Goal: Book appointment/travel/reservation

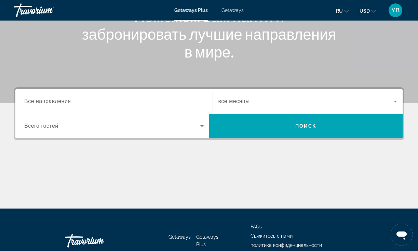
scroll to position [106, 0]
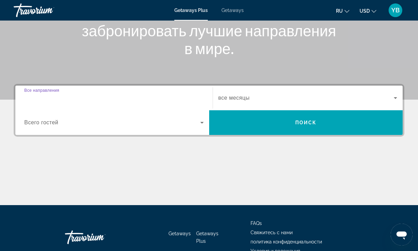
click at [71, 94] on input "Destination Все направления" at bounding box center [114, 98] width 180 height 8
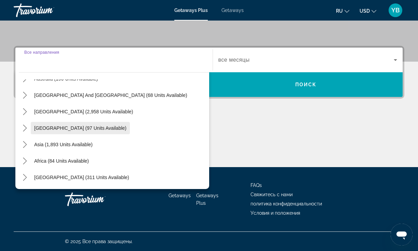
scroll to position [111, 0]
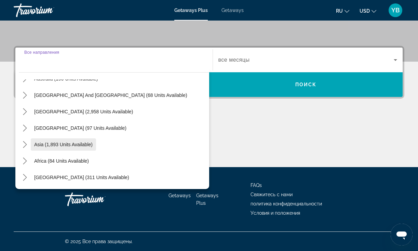
click at [64, 144] on span "Asia (1,893 units available)" at bounding box center [63, 144] width 58 height 5
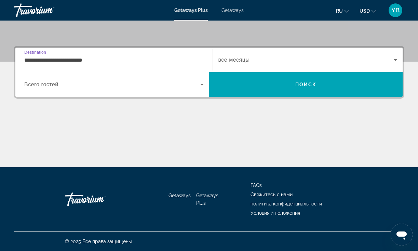
click at [56, 56] on input "**********" at bounding box center [114, 60] width 180 height 8
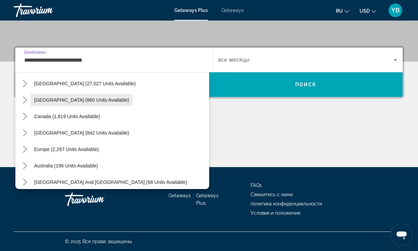
scroll to position [21, 0]
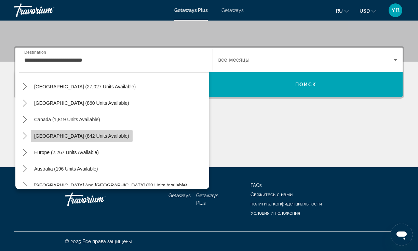
click at [81, 133] on span "Select destination: Caribbean & Atlantic Islands (842 units available)" at bounding box center [82, 136] width 102 height 16
type input "**********"
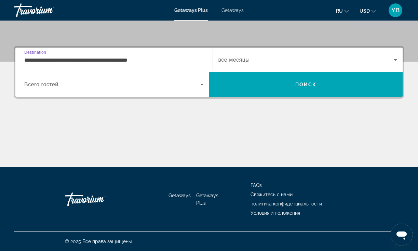
click at [63, 81] on span "Search widget" at bounding box center [112, 84] width 176 height 8
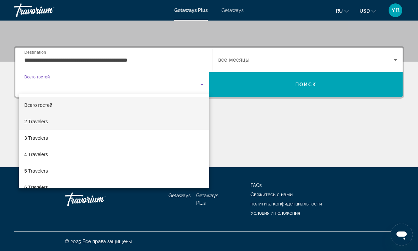
click at [41, 118] on span "2 Travelers" at bounding box center [36, 121] width 24 height 8
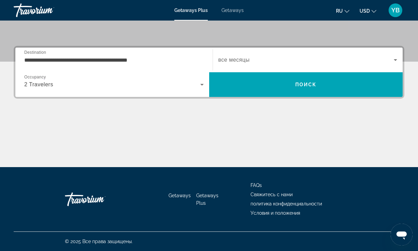
click at [247, 59] on span "все месяцы" at bounding box center [234, 60] width 31 height 6
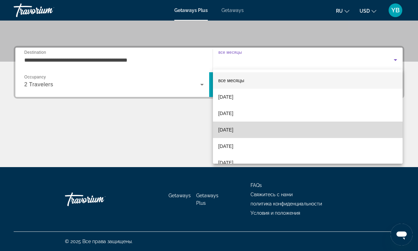
click at [234, 127] on span "[DATE]" at bounding box center [226, 130] width 15 height 8
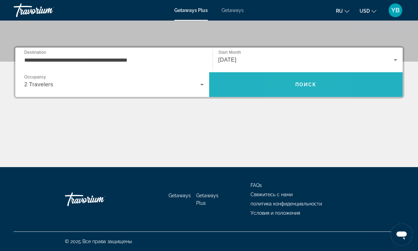
click at [290, 81] on span "Search" at bounding box center [306, 84] width 194 height 16
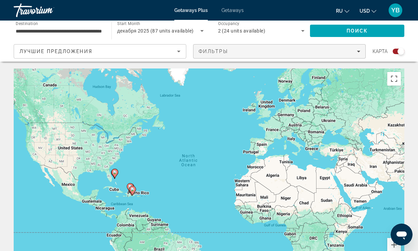
click at [231, 48] on span "Filters" at bounding box center [280, 51] width 172 height 16
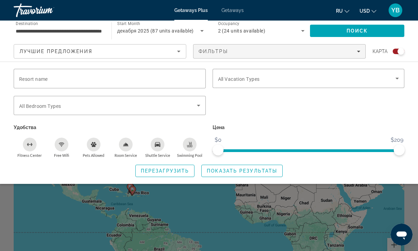
click at [190, 146] on icon "Swimming Pool" at bounding box center [189, 144] width 5 height 5
click at [159, 144] on icon "Shuttle Service" at bounding box center [157, 144] width 5 height 5
click at [124, 144] on icon "Room Service" at bounding box center [125, 144] width 5 height 3
click at [61, 146] on icon "Free Wifi" at bounding box center [61, 144] width 5 height 5
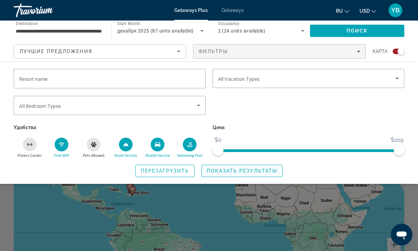
click at [249, 169] on span "Показать результаты" at bounding box center [242, 170] width 70 height 5
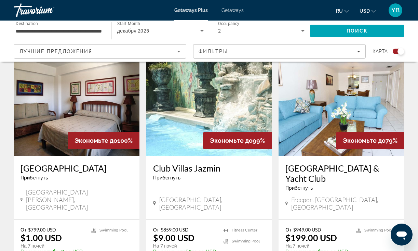
scroll to position [497, 0]
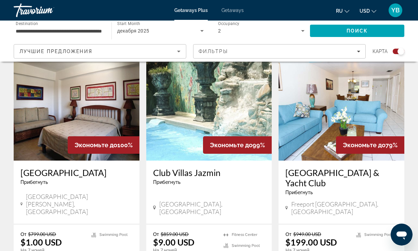
click at [82, 95] on img "Main content" at bounding box center [77, 105] width 126 height 109
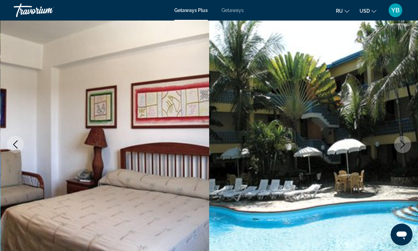
scroll to position [39, 0]
click at [403, 143] on icon "Next image" at bounding box center [403, 144] width 8 height 8
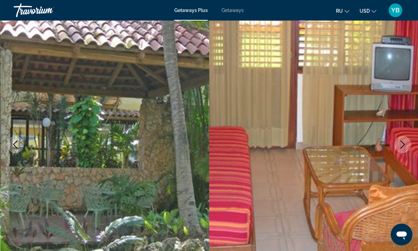
click at [403, 143] on icon "Next image" at bounding box center [403, 144] width 8 height 8
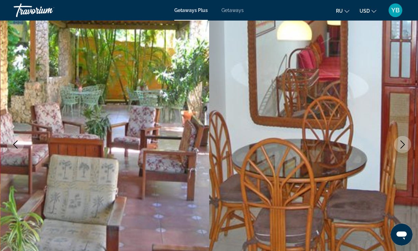
click at [403, 143] on icon "Next image" at bounding box center [403, 144] width 8 height 8
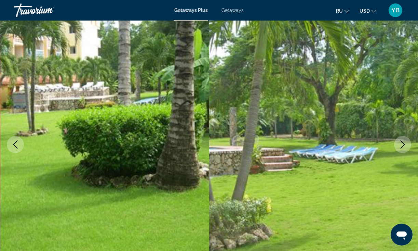
click at [403, 143] on icon "Next image" at bounding box center [403, 144] width 8 height 8
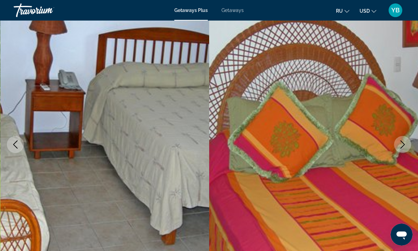
click at [403, 143] on icon "Next image" at bounding box center [403, 144] width 8 height 8
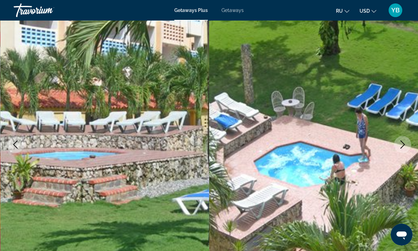
click at [403, 143] on icon "Next image" at bounding box center [403, 144] width 8 height 8
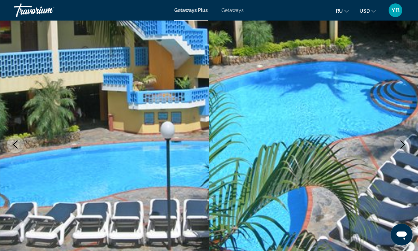
click at [403, 143] on icon "Next image" at bounding box center [403, 144] width 8 height 8
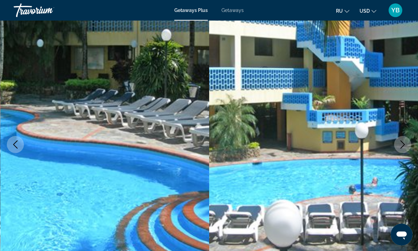
click at [403, 143] on icon "Next image" at bounding box center [403, 144] width 8 height 8
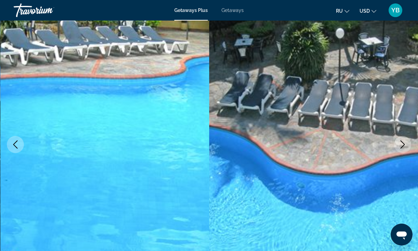
click at [403, 143] on icon "Next image" at bounding box center [403, 144] width 8 height 8
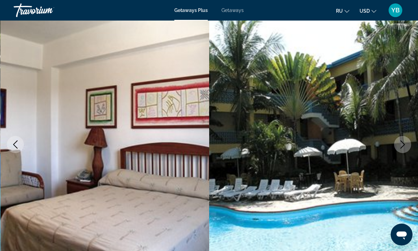
click at [403, 143] on icon "Next image" at bounding box center [403, 144] width 8 height 8
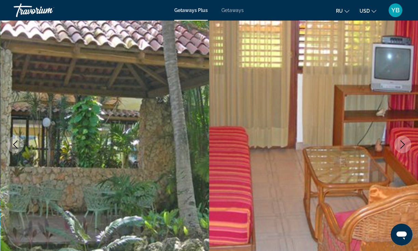
click at [403, 143] on icon "Next image" at bounding box center [403, 144] width 8 height 8
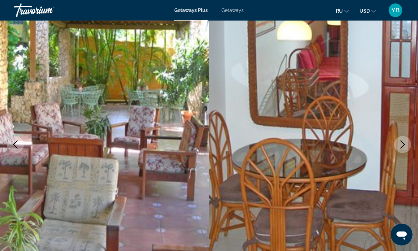
click at [403, 143] on icon "Next image" at bounding box center [403, 144] width 8 height 8
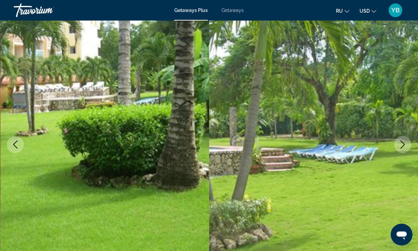
click at [403, 143] on icon "Next image" at bounding box center [403, 144] width 8 height 8
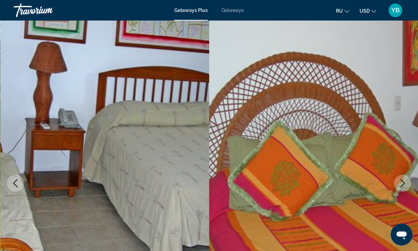
scroll to position [0, 0]
click at [374, 62] on img "Main content" at bounding box center [313, 183] width 209 height 325
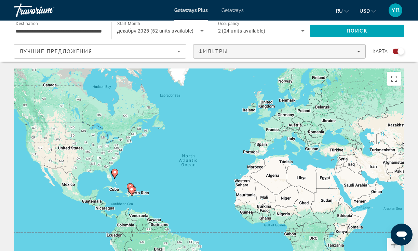
click at [243, 52] on div "Фильтры" at bounding box center [280, 51] width 162 height 5
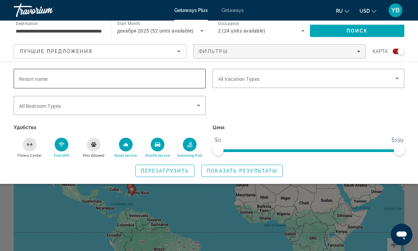
click at [40, 78] on span "Resort name" at bounding box center [33, 78] width 29 height 5
click at [40, 78] on input "Resort name" at bounding box center [109, 79] width 181 height 8
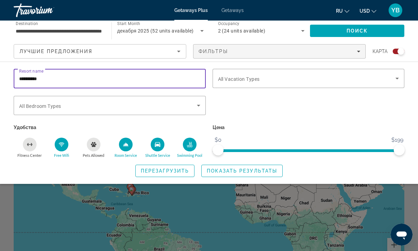
scroll to position [21, 0]
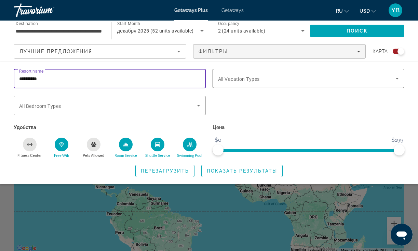
type input "*********"
click at [229, 78] on span "All Vacation Types" at bounding box center [239, 78] width 42 height 5
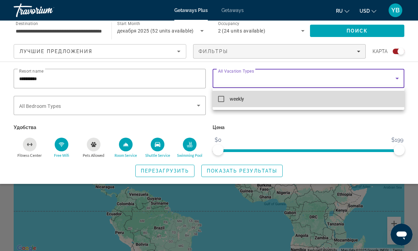
click at [220, 99] on mat-pseudo-checkbox at bounding box center [221, 99] width 6 height 6
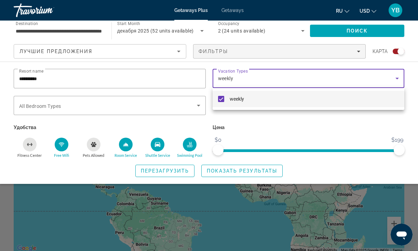
click at [244, 167] on div at bounding box center [209, 125] width 418 height 251
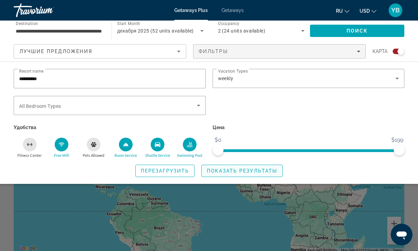
click at [235, 173] on span "Показать результаты" at bounding box center [242, 170] width 70 height 5
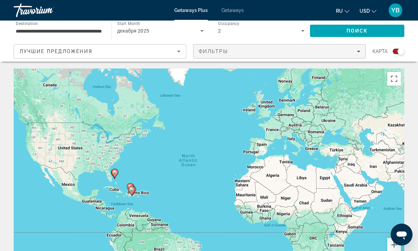
click at [230, 52] on div "Фильтры" at bounding box center [280, 51] width 162 height 5
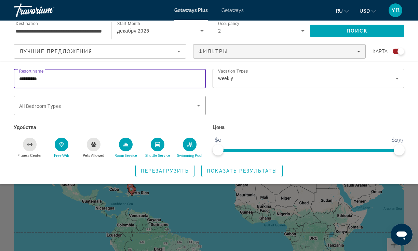
drag, startPoint x: 53, startPoint y: 80, endPoint x: 14, endPoint y: 79, distance: 39.4
click at [14, 79] on div "Resort name *********" at bounding box center [110, 78] width 192 height 19
click at [30, 79] on input "Resort name" at bounding box center [109, 79] width 181 height 8
type input "**********"
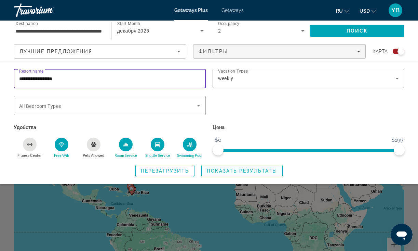
click at [263, 173] on span "Показать результаты" at bounding box center [242, 170] width 70 height 5
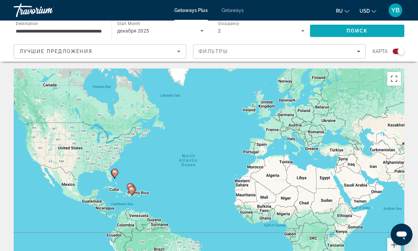
click at [355, 30] on span "Поиск" at bounding box center [358, 30] width 22 height 5
click at [64, 30] on input "**********" at bounding box center [59, 31] width 87 height 8
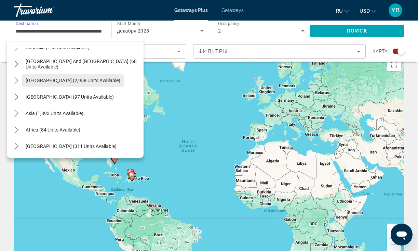
scroll to position [160, 0]
click at [239, 13] on span "Getaways" at bounding box center [233, 10] width 22 height 5
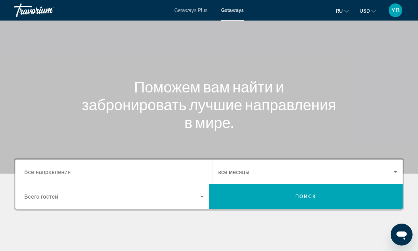
scroll to position [58, 0]
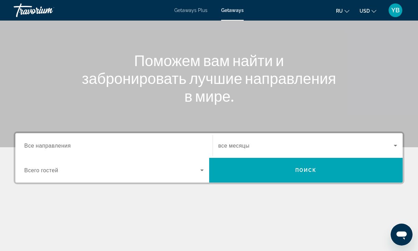
click at [78, 135] on div "Destination Все направления" at bounding box center [114, 145] width 191 height 25
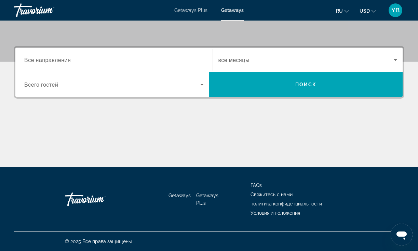
click at [53, 61] on span "Все направления" at bounding box center [47, 59] width 47 height 6
click at [53, 61] on input "Destination Все направления" at bounding box center [114, 60] width 180 height 8
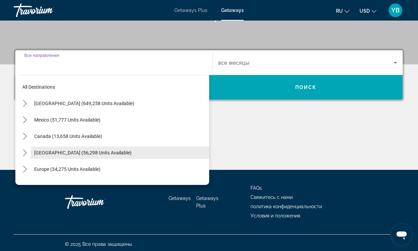
scroll to position [141, 0]
click at [109, 152] on span "[GEOGRAPHIC_DATA] (56,298 units available)" at bounding box center [82, 152] width 97 height 5
type input "**********"
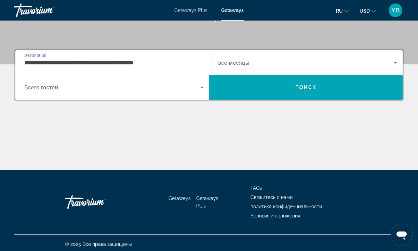
scroll to position [144, 0]
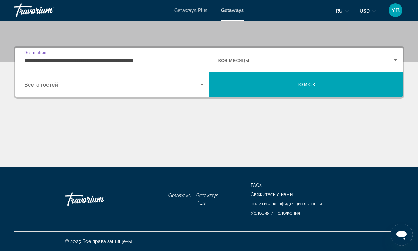
click at [33, 88] on span "Search widget" at bounding box center [112, 84] width 176 height 8
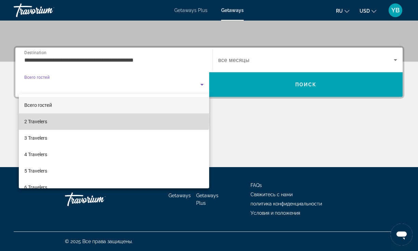
click at [43, 120] on span "2 Travelers" at bounding box center [35, 121] width 23 height 8
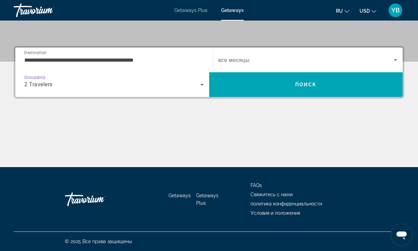
click at [239, 56] on span "Search widget" at bounding box center [307, 60] width 176 height 8
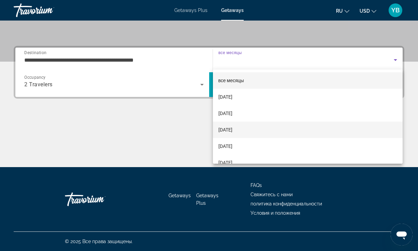
click at [233, 129] on span "[DATE]" at bounding box center [226, 130] width 14 height 8
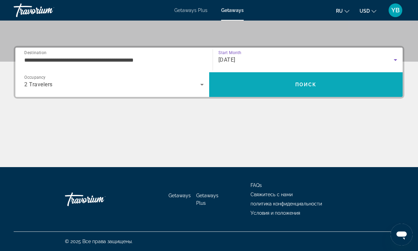
click at [274, 81] on span "Search" at bounding box center [306, 84] width 194 height 16
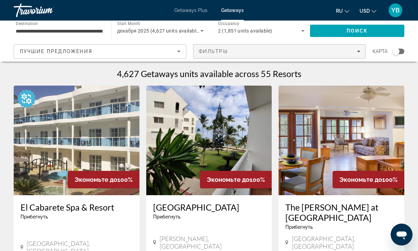
click at [262, 54] on span "Filters" at bounding box center [280, 51] width 172 height 16
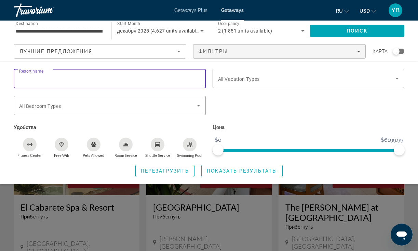
click at [53, 76] on input "Resort name" at bounding box center [109, 79] width 181 height 8
type input "*******"
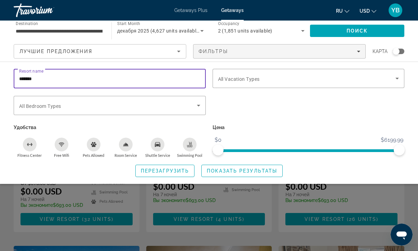
scroll to position [90, 0]
click at [258, 176] on span "Search widget" at bounding box center [242, 170] width 81 height 16
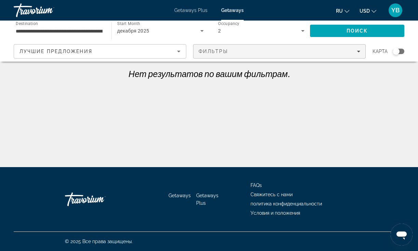
click at [258, 50] on div "Фильтры" at bounding box center [280, 51] width 162 height 5
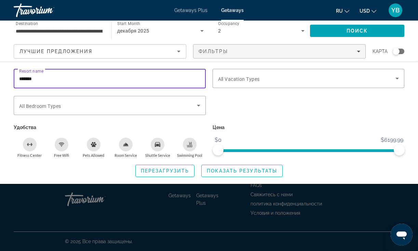
drag, startPoint x: 77, startPoint y: 79, endPoint x: -9, endPoint y: 77, distance: 85.2
click at [0, 77] on html "**********" at bounding box center [209, 125] width 418 height 251
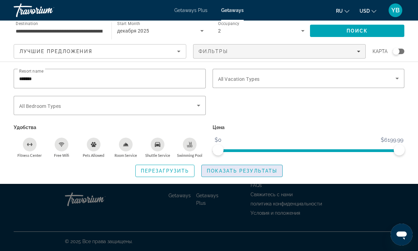
click at [274, 171] on span "Показать результаты" at bounding box center [242, 170] width 70 height 5
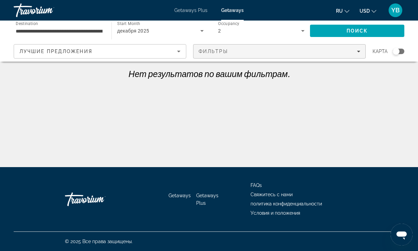
click at [257, 52] on div "Фильтры" at bounding box center [280, 51] width 162 height 5
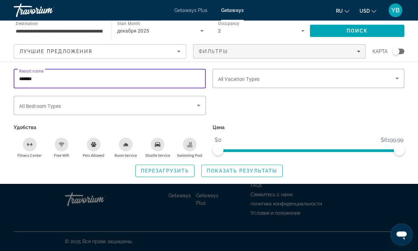
drag, startPoint x: 71, startPoint y: 79, endPoint x: -15, endPoint y: 77, distance: 85.9
click at [0, 77] on html "**********" at bounding box center [209, 125] width 418 height 251
click at [232, 170] on span "Показать результаты" at bounding box center [242, 170] width 70 height 5
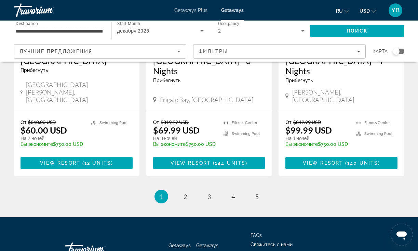
scroll to position [911, 0]
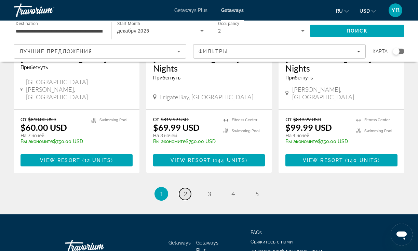
click at [186, 190] on span "2" at bounding box center [185, 194] width 3 height 8
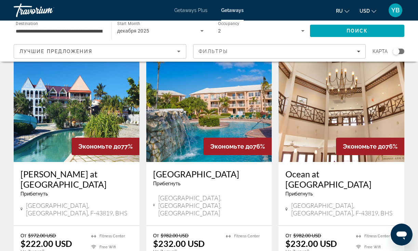
scroll to position [291, 0]
click at [22, 206] on icon "Main content" at bounding box center [22, 209] width 2 height 6
click at [23, 206] on icon "Main content" at bounding box center [22, 209] width 2 height 6
click at [31, 201] on span "[GEOGRAPHIC_DATA], [GEOGRAPHIC_DATA], F-43819, BHS" at bounding box center [79, 208] width 106 height 15
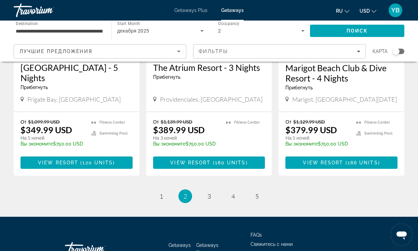
scroll to position [916, 0]
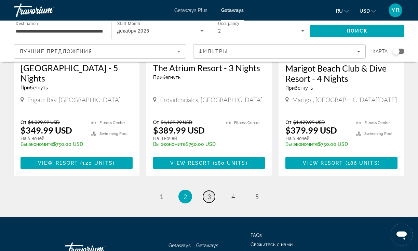
click at [206, 191] on link "page 3" at bounding box center [209, 197] width 12 height 12
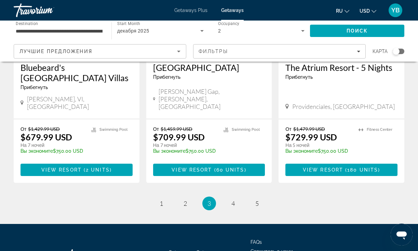
scroll to position [923, 0]
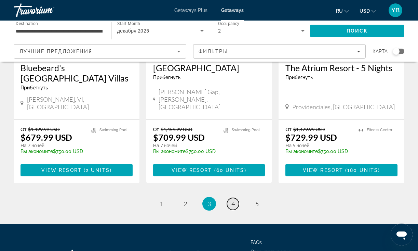
click at [234, 200] on span "4" at bounding box center [233, 204] width 3 height 8
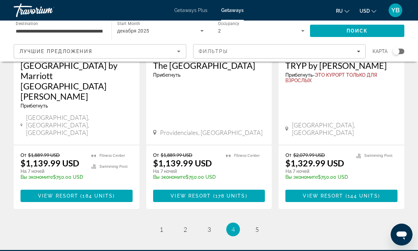
scroll to position [923, 0]
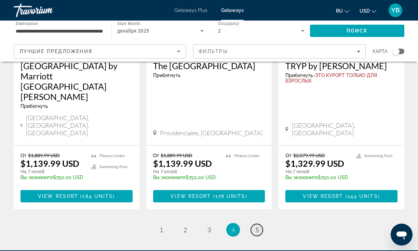
click at [261, 224] on link "page 5" at bounding box center [257, 230] width 12 height 12
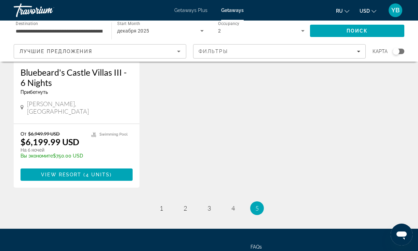
scroll to position [664, 0]
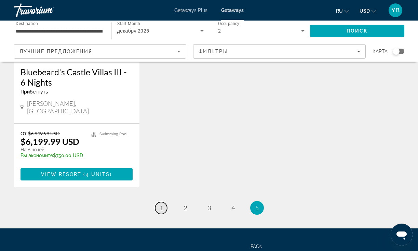
click at [160, 204] on span "1" at bounding box center [161, 208] width 3 height 8
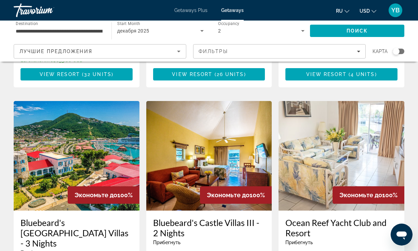
scroll to position [235, 0]
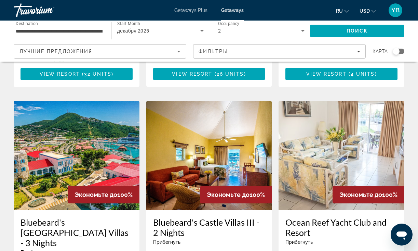
click at [74, 131] on img "Main content" at bounding box center [77, 155] width 126 height 109
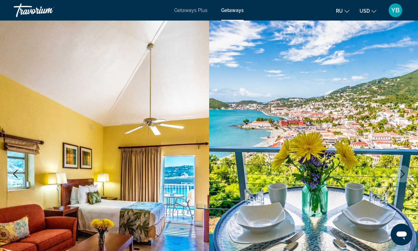
scroll to position [13, 0]
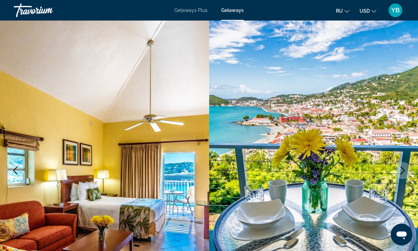
click at [403, 169] on icon "Next image" at bounding box center [403, 170] width 8 height 8
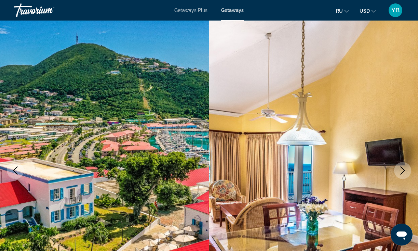
click at [403, 169] on icon "Next image" at bounding box center [403, 170] width 8 height 8
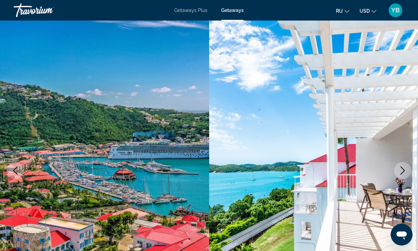
click at [403, 169] on icon "Next image" at bounding box center [403, 170] width 8 height 8
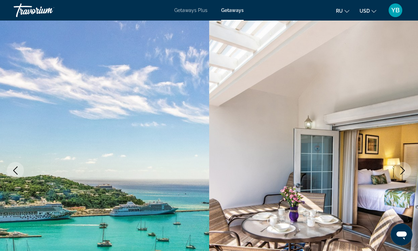
click at [403, 169] on icon "Next image" at bounding box center [403, 170] width 8 height 8
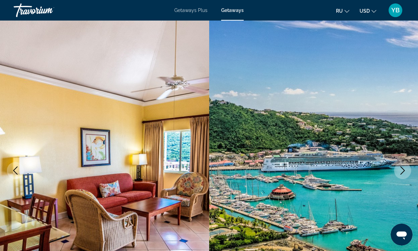
click at [403, 169] on icon "Next image" at bounding box center [403, 170] width 8 height 8
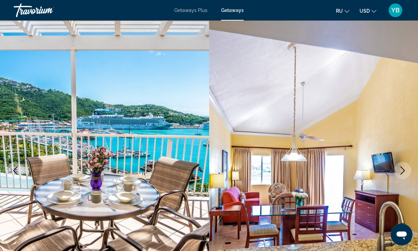
click at [403, 169] on icon "Next image" at bounding box center [403, 170] width 8 height 8
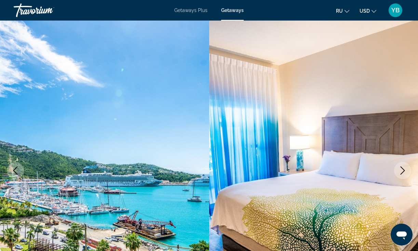
click at [403, 169] on icon "Next image" at bounding box center [403, 170] width 8 height 8
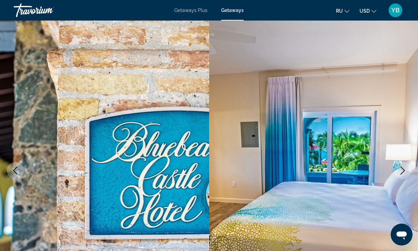
click at [403, 169] on icon "Next image" at bounding box center [403, 170] width 8 height 8
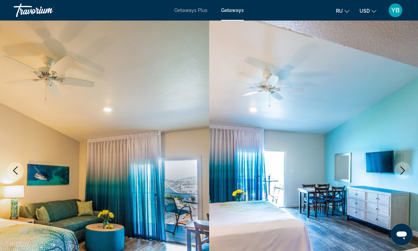
click at [403, 169] on icon "Next image" at bounding box center [403, 170] width 8 height 8
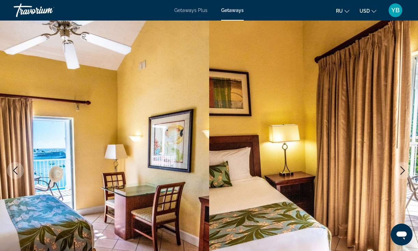
click at [403, 169] on icon "Next image" at bounding box center [403, 170] width 8 height 8
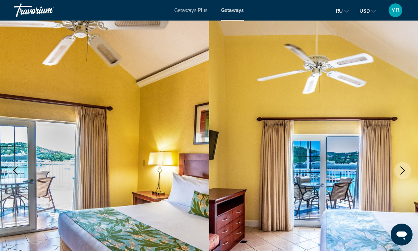
click at [403, 169] on icon "Next image" at bounding box center [403, 170] width 8 height 8
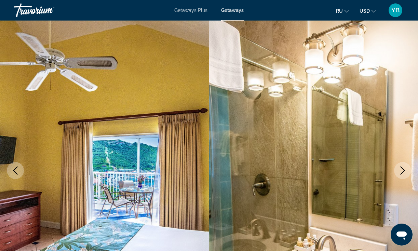
click at [403, 169] on icon "Next image" at bounding box center [403, 170] width 8 height 8
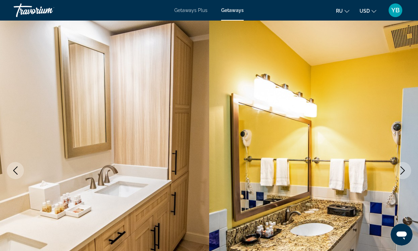
click at [403, 169] on icon "Next image" at bounding box center [403, 170] width 8 height 8
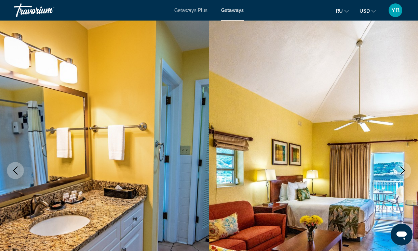
click at [403, 169] on icon "Next image" at bounding box center [403, 170] width 8 height 8
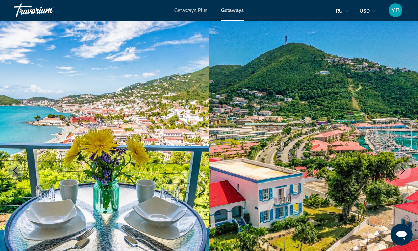
click at [403, 169] on icon "Next image" at bounding box center [403, 170] width 8 height 8
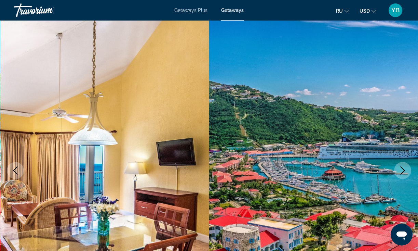
click at [403, 169] on icon "Next image" at bounding box center [403, 170] width 8 height 8
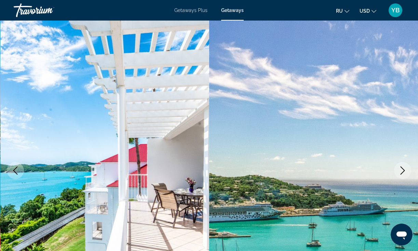
scroll to position [15, 0]
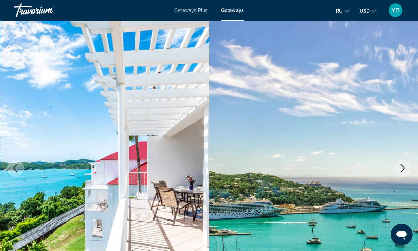
click at [403, 169] on icon "Next image" at bounding box center [403, 168] width 8 height 8
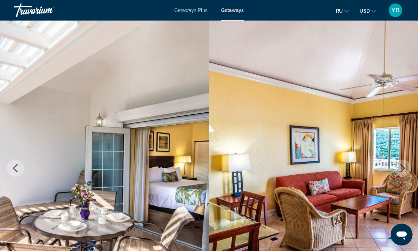
click at [399, 30] on img "Main content" at bounding box center [313, 167] width 209 height 325
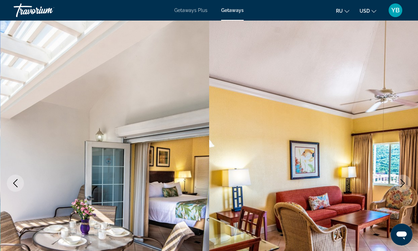
scroll to position [1, 0]
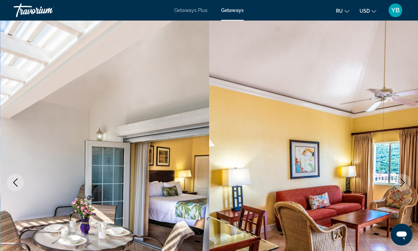
click at [234, 9] on span "Getaways" at bounding box center [232, 10] width 23 height 5
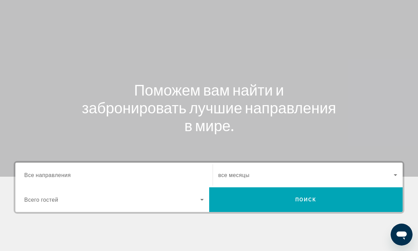
scroll to position [30, 0]
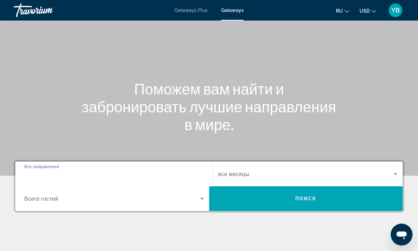
click at [66, 170] on input "Destination Все направления" at bounding box center [114, 174] width 180 height 8
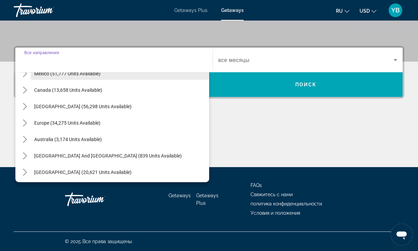
scroll to position [48, 0]
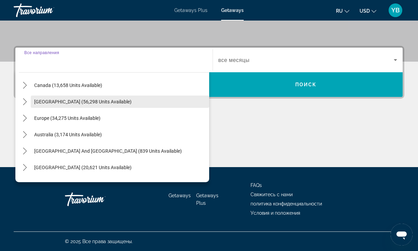
click at [91, 103] on span "[GEOGRAPHIC_DATA] (56,298 units available)" at bounding box center [82, 101] width 97 height 5
type input "**********"
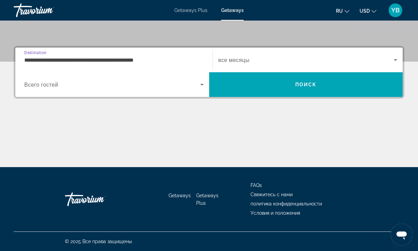
click at [233, 57] on span "все месяцы" at bounding box center [234, 60] width 31 height 6
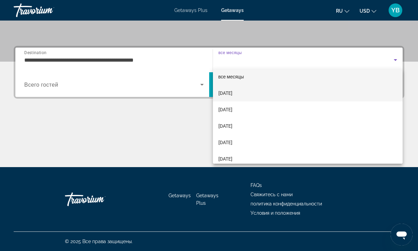
scroll to position [6, 0]
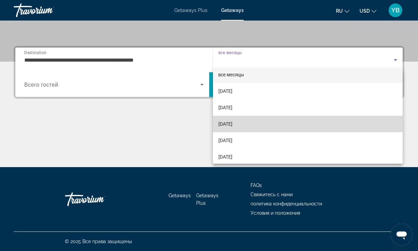
click at [233, 124] on span "[DATE]" at bounding box center [226, 124] width 14 height 8
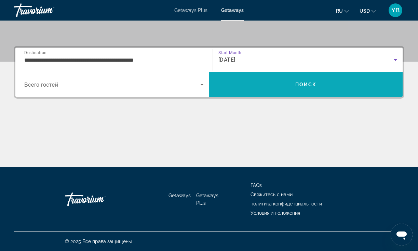
click at [237, 81] on span "Search" at bounding box center [306, 84] width 194 height 16
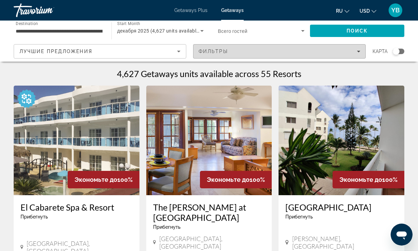
click at [318, 50] on div "Фильтры" at bounding box center [280, 51] width 162 height 5
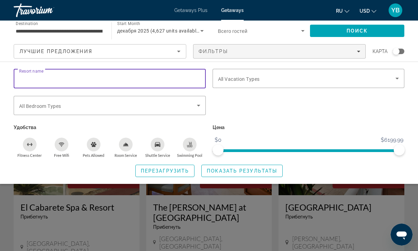
click at [131, 81] on input "Resort name" at bounding box center [109, 79] width 181 height 8
type input "**********"
click at [276, 79] on span "Search widget" at bounding box center [307, 78] width 178 height 8
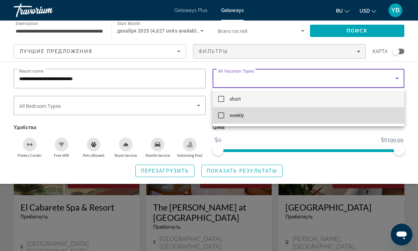
click at [221, 114] on mat-pseudo-checkbox at bounding box center [221, 115] width 6 height 6
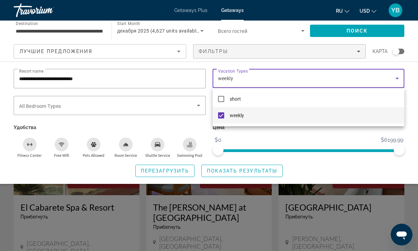
click at [322, 143] on div at bounding box center [209, 125] width 418 height 251
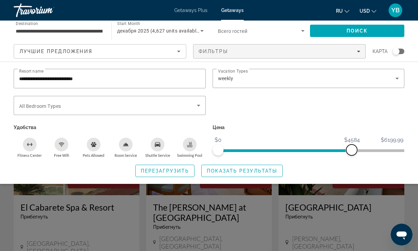
drag, startPoint x: 400, startPoint y: 147, endPoint x: 352, endPoint y: 149, distance: 47.6
click at [352, 149] on span "ngx-slider-max" at bounding box center [352, 149] width 11 height 11
click at [251, 172] on span "Показать результаты" at bounding box center [242, 170] width 70 height 5
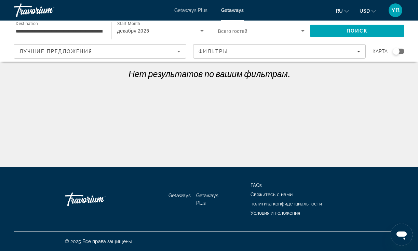
click at [198, 14] on div "Getaways Plus Getaways ru English Español Français Italiano Português русский U…" at bounding box center [209, 10] width 418 height 18
click at [190, 10] on span "Getaways Plus" at bounding box center [190, 10] width 33 height 5
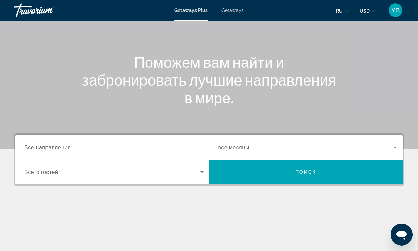
click at [76, 142] on div "Search widget" at bounding box center [114, 147] width 180 height 19
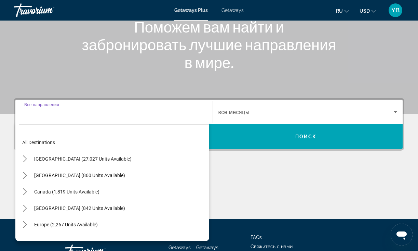
scroll to position [31, 0]
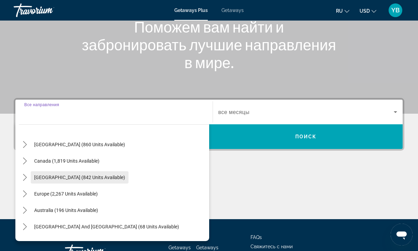
click at [94, 181] on span "Select destination: Caribbean & Atlantic Islands (842 units available)" at bounding box center [80, 177] width 98 height 16
type input "**********"
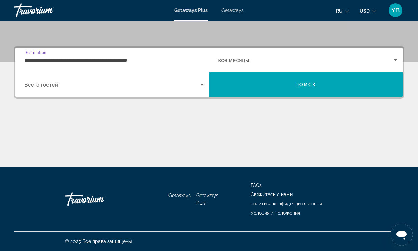
scroll to position [144, 0]
click at [247, 54] on div "Search widget" at bounding box center [308, 59] width 179 height 19
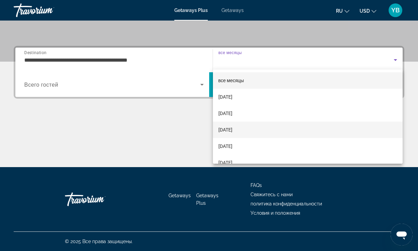
click at [233, 128] on span "[DATE]" at bounding box center [226, 130] width 14 height 8
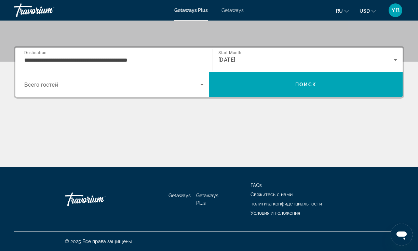
click at [173, 89] on div "Search widget" at bounding box center [114, 84] width 180 height 19
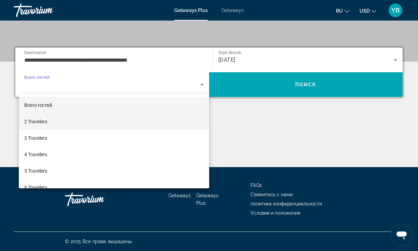
click at [32, 122] on span "2 Travelers" at bounding box center [35, 121] width 23 height 8
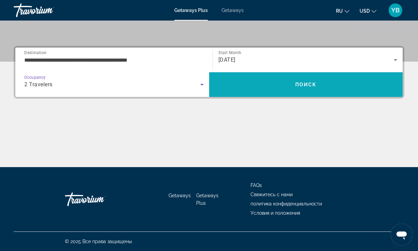
click at [317, 80] on span "Search" at bounding box center [306, 84] width 194 height 16
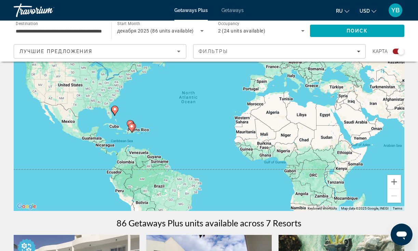
scroll to position [63, 0]
click at [236, 55] on span "Filters" at bounding box center [280, 51] width 172 height 16
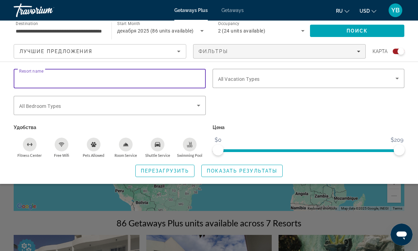
click at [59, 75] on input "Resort name" at bounding box center [109, 79] width 181 height 8
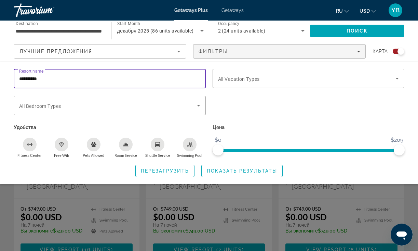
scroll to position [263, 0]
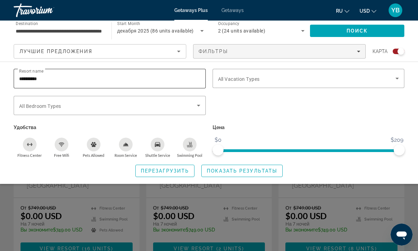
click at [17, 77] on div "Resort name *********" at bounding box center [110, 78] width 192 height 19
click at [18, 76] on div "Resort name *********" at bounding box center [110, 78] width 192 height 19
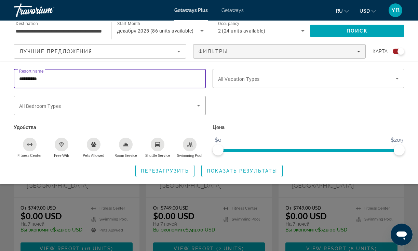
click at [20, 76] on input "*********" at bounding box center [109, 79] width 181 height 8
click at [20, 76] on input "**********" at bounding box center [109, 79] width 181 height 8
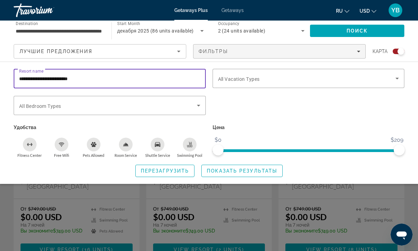
click at [97, 80] on input "**********" at bounding box center [109, 79] width 181 height 8
type input "**********"
click at [274, 84] on div "Search widget" at bounding box center [308, 78] width 181 height 19
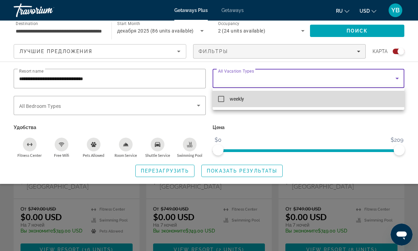
click at [221, 102] on mat-option "weekly" at bounding box center [309, 99] width 192 height 16
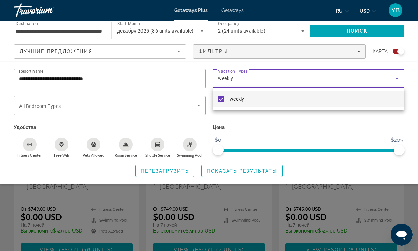
click at [245, 170] on div at bounding box center [209, 125] width 418 height 251
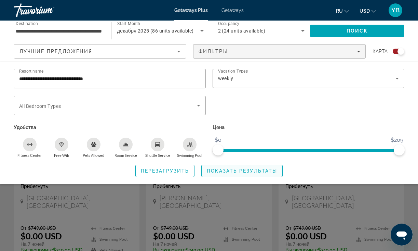
scroll to position [240, 0]
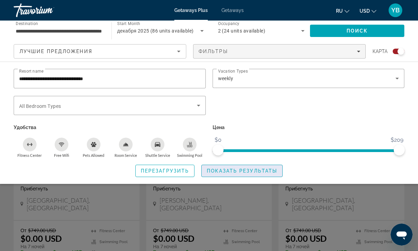
click at [219, 170] on span "Показать результаты" at bounding box center [242, 170] width 70 height 5
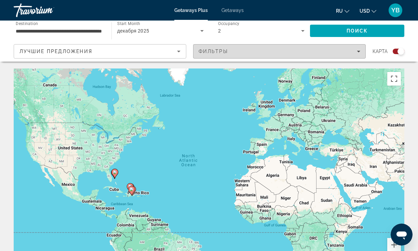
click at [223, 47] on span "Filters" at bounding box center [280, 51] width 172 height 16
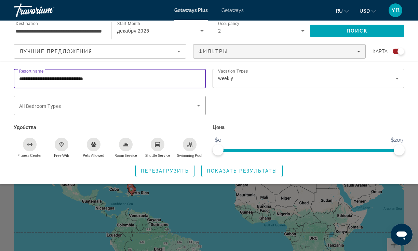
drag, startPoint x: 112, startPoint y: 79, endPoint x: 62, endPoint y: 75, distance: 49.7
click at [62, 75] on input "**********" at bounding box center [109, 79] width 181 height 8
click at [40, 76] on input "**********" at bounding box center [109, 79] width 181 height 8
type input "**********"
click at [253, 169] on span "Показать результаты" at bounding box center [242, 170] width 70 height 5
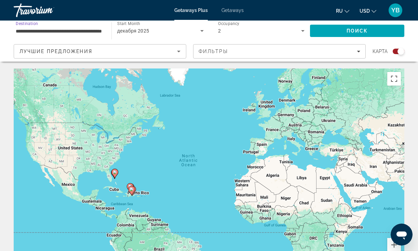
click at [91, 27] on input "**********" at bounding box center [59, 31] width 87 height 8
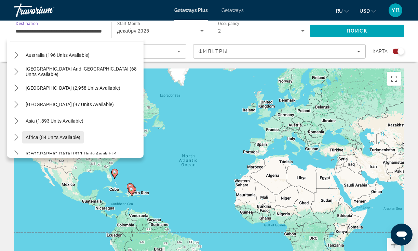
scroll to position [153, 0]
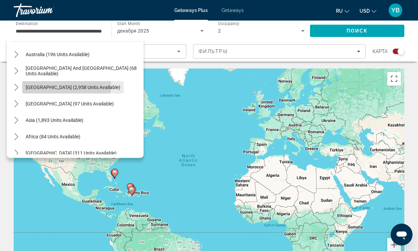
click at [66, 86] on span "[GEOGRAPHIC_DATA] (2,958 units available)" at bounding box center [73, 86] width 95 height 5
type input "**********"
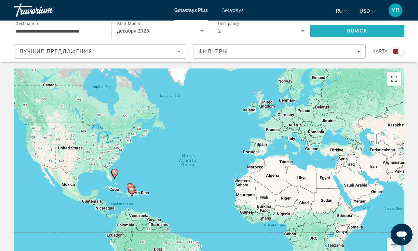
click at [358, 31] on span "Поиск" at bounding box center [358, 30] width 22 height 5
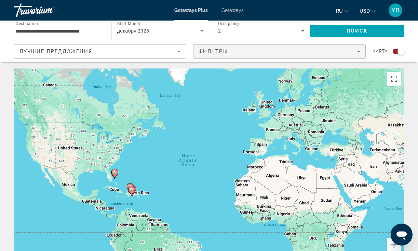
click at [214, 52] on span "Фильтры" at bounding box center [213, 51] width 29 height 5
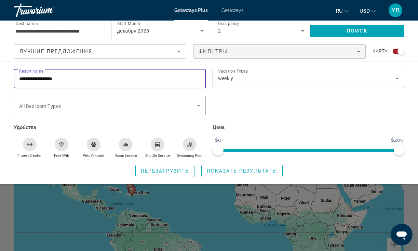
drag, startPoint x: 72, startPoint y: 78, endPoint x: 6, endPoint y: 74, distance: 66.5
click at [6, 74] on div "**********" at bounding box center [209, 123] width 418 height 108
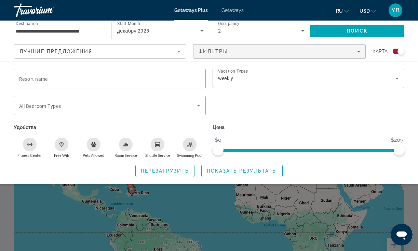
click at [192, 146] on icon "Swimming Pool" at bounding box center [189, 144] width 5 height 5
drag, startPoint x: 160, startPoint y: 145, endPoint x: 154, endPoint y: 145, distance: 6.2
click at [157, 145] on icon "Shuttle Service" at bounding box center [157, 144] width 5 height 5
drag, startPoint x: 131, startPoint y: 145, endPoint x: 124, endPoint y: 145, distance: 7.2
click at [127, 145] on div "Room Service" at bounding box center [126, 145] width 14 height 14
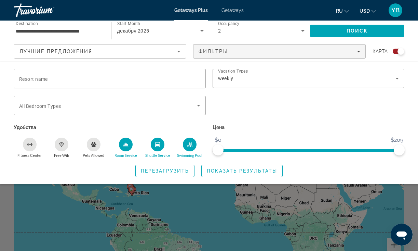
drag, startPoint x: 64, startPoint y: 144, endPoint x: 43, endPoint y: 143, distance: 20.3
click at [57, 144] on div "Free Wifi" at bounding box center [62, 145] width 14 height 14
click at [260, 173] on span "Показать результаты" at bounding box center [242, 170] width 70 height 5
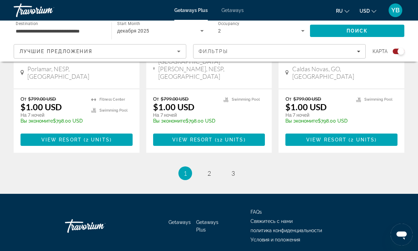
scroll to position [1109, 0]
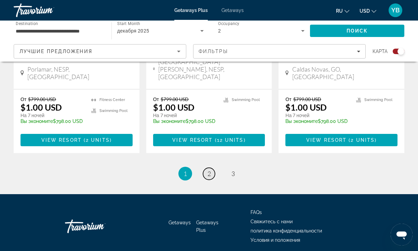
click at [207, 168] on link "page 2" at bounding box center [209, 174] width 12 height 12
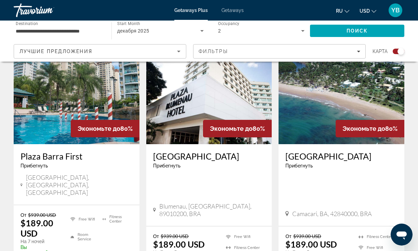
scroll to position [513, 0]
click at [338, 103] on img "Main content" at bounding box center [342, 89] width 126 height 109
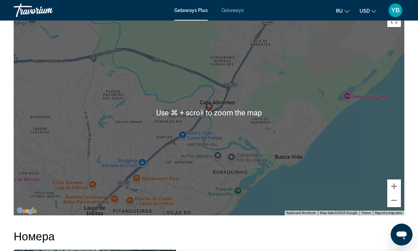
scroll to position [977, 0]
click at [394, 199] on button "Zoom out" at bounding box center [395, 200] width 14 height 14
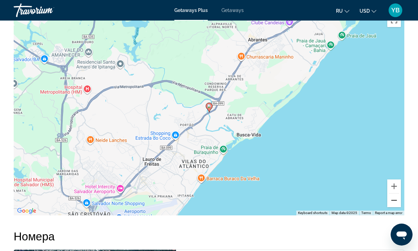
click at [394, 199] on button "Zoom out" at bounding box center [395, 200] width 14 height 14
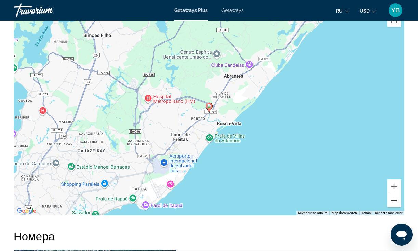
click at [394, 199] on button "Zoom out" at bounding box center [395, 200] width 14 height 14
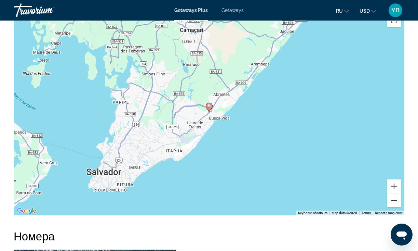
click at [394, 199] on button "Zoom out" at bounding box center [395, 200] width 14 height 14
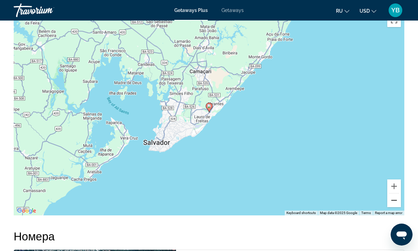
click at [394, 199] on button "Zoom out" at bounding box center [395, 200] width 14 height 14
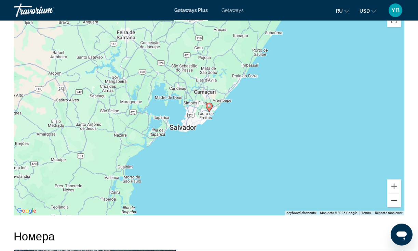
click at [394, 199] on button "Zoom out" at bounding box center [395, 200] width 14 height 14
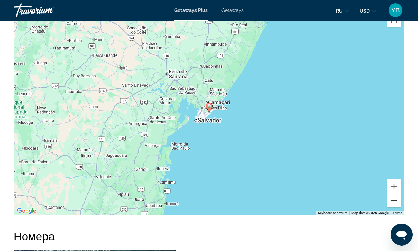
click at [394, 199] on button "Zoom out" at bounding box center [395, 200] width 14 height 14
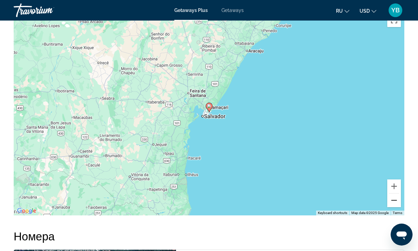
click at [394, 199] on button "Zoom out" at bounding box center [395, 200] width 14 height 14
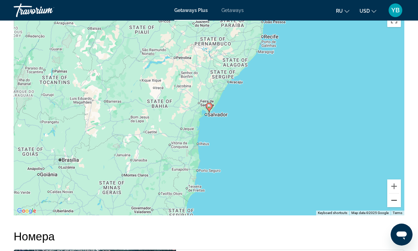
click at [394, 199] on button "Zoom out" at bounding box center [395, 200] width 14 height 14
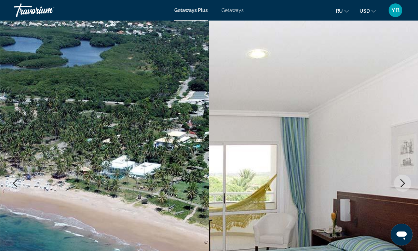
scroll to position [0, 0]
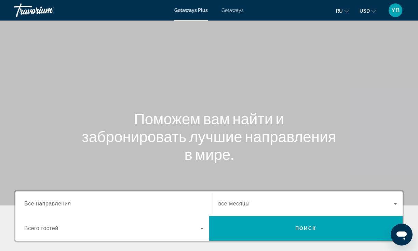
click at [70, 203] on span "Все направления" at bounding box center [47, 203] width 47 height 6
click at [70, 203] on input "Destination Все направления" at bounding box center [114, 204] width 180 height 8
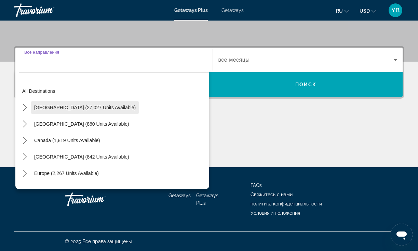
scroll to position [144, 0]
click at [52, 110] on span "Select destination: United States (27,027 units available)" at bounding box center [85, 107] width 108 height 16
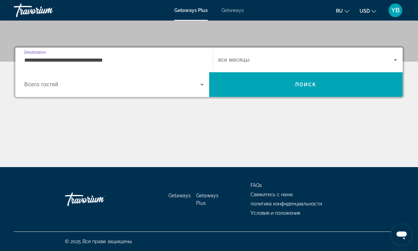
click at [89, 61] on input "**********" at bounding box center [114, 60] width 180 height 8
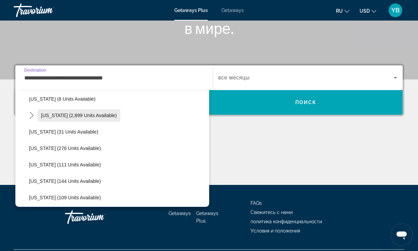
scroll to position [111, 0]
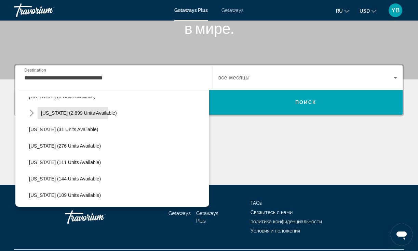
click at [68, 114] on span "Florida (2,899 units available)" at bounding box center [79, 112] width 76 height 5
type input "**********"
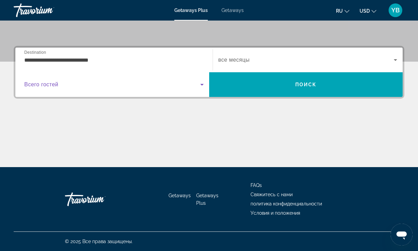
click at [75, 87] on span "Search widget" at bounding box center [112, 84] width 176 height 8
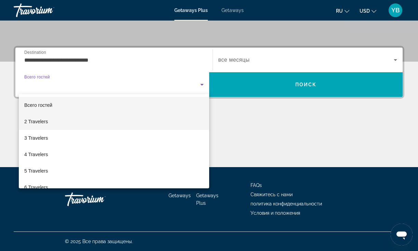
click at [40, 119] on span "2 Travelers" at bounding box center [36, 121] width 24 height 8
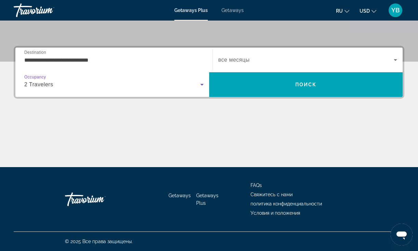
click at [244, 53] on div "Search widget" at bounding box center [308, 59] width 179 height 19
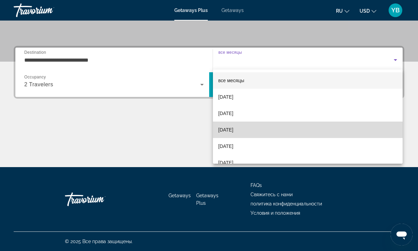
click at [234, 128] on span "[DATE]" at bounding box center [226, 130] width 15 height 8
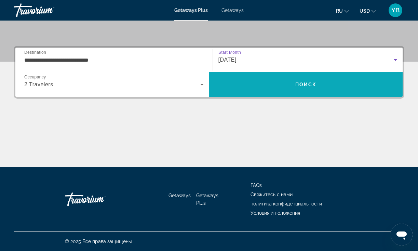
click at [313, 79] on span "Search" at bounding box center [306, 84] width 194 height 16
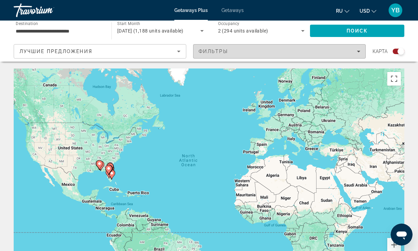
click at [243, 50] on div "Фильтры" at bounding box center [280, 51] width 162 height 5
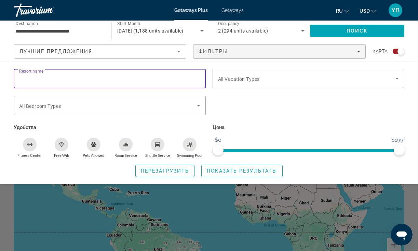
click at [58, 81] on input "Resort name" at bounding box center [109, 79] width 181 height 8
type input "*****"
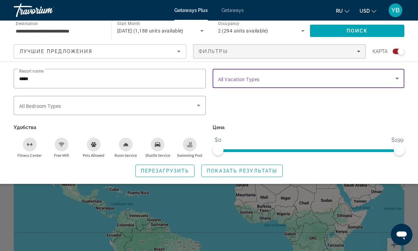
click at [231, 82] on div "Vacation Types All Vacation Types" at bounding box center [308, 78] width 181 height 19
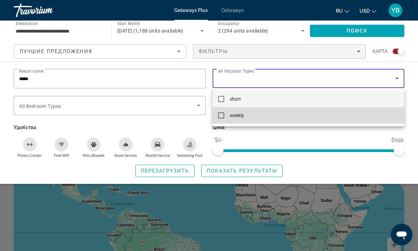
click at [221, 117] on mat-pseudo-checkbox at bounding box center [221, 115] width 6 height 6
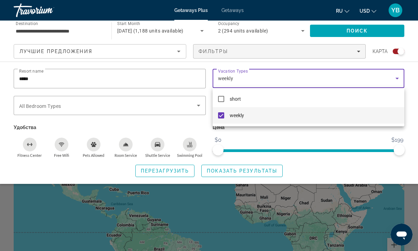
click at [231, 171] on div at bounding box center [209, 125] width 418 height 251
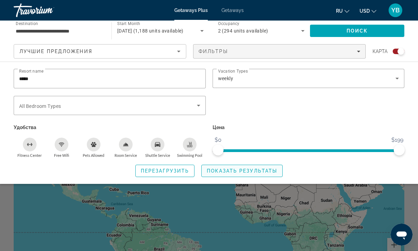
click at [245, 168] on span "Search widget" at bounding box center [242, 170] width 81 height 16
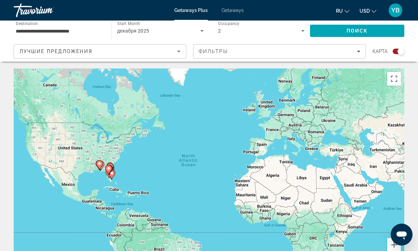
click at [230, 9] on span "Getaways" at bounding box center [233, 10] width 22 height 5
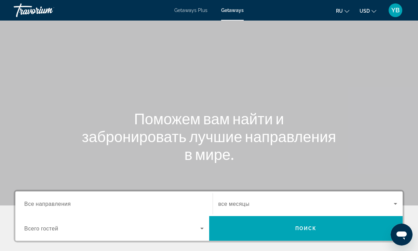
click at [37, 205] on span "Все направления" at bounding box center [47, 203] width 47 height 6
click at [37, 205] on input "Destination Все направления" at bounding box center [114, 204] width 180 height 8
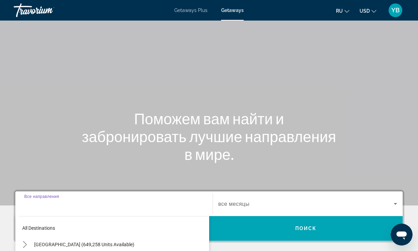
scroll to position [144, 0]
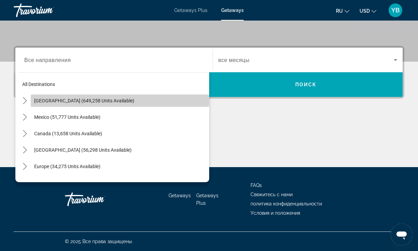
click at [63, 97] on span "Select destination: United States (649,258 units available)" at bounding box center [120, 100] width 179 height 16
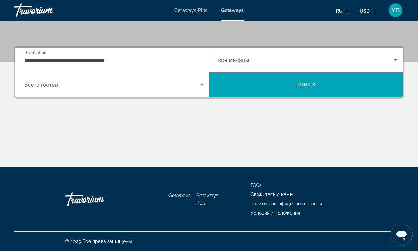
click at [63, 57] on input "**********" at bounding box center [114, 60] width 180 height 8
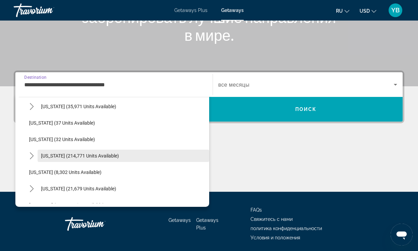
scroll to position [85, 0]
click at [71, 156] on span "Florida (214,771 units available)" at bounding box center [80, 155] width 78 height 5
type input "**********"
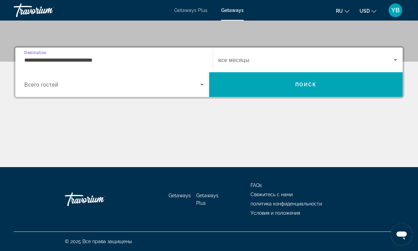
click at [54, 86] on span "Всего гостей" at bounding box center [41, 84] width 34 height 6
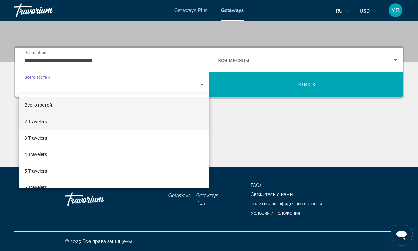
click at [35, 123] on span "2 Travelers" at bounding box center [35, 121] width 23 height 8
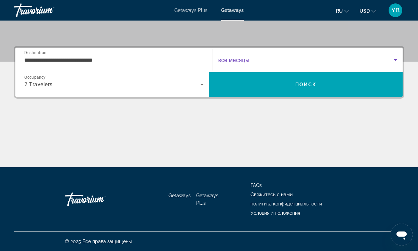
click at [245, 56] on span "Search widget" at bounding box center [307, 60] width 176 height 8
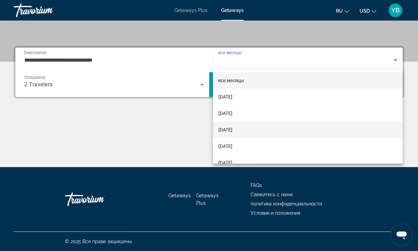
click at [233, 128] on span "[DATE]" at bounding box center [226, 130] width 14 height 8
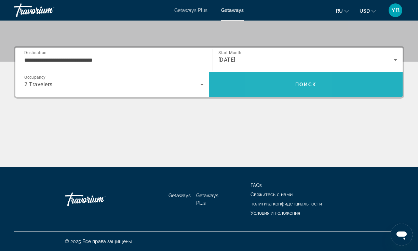
click at [281, 78] on span "Search" at bounding box center [306, 84] width 194 height 16
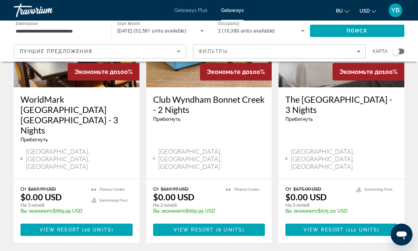
scroll to position [916, 0]
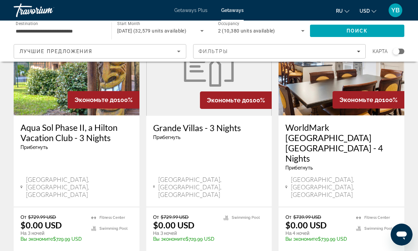
scroll to position [925, 0]
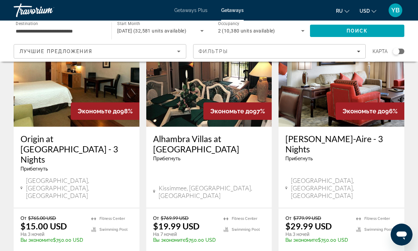
scroll to position [876, 0]
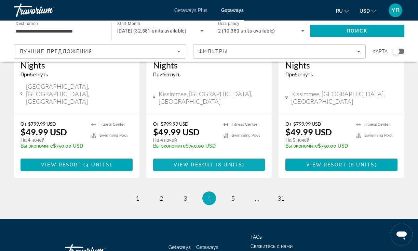
scroll to position [918, 0]
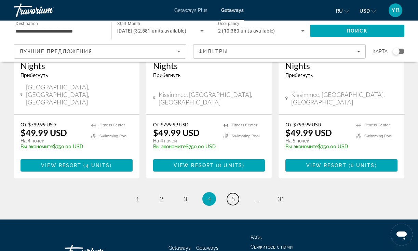
click at [231, 193] on link "page 5" at bounding box center [233, 199] width 12 height 12
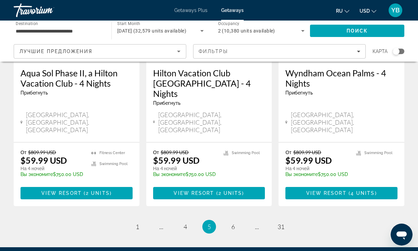
scroll to position [918, 0]
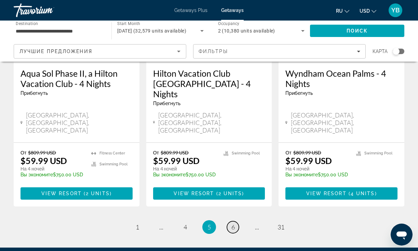
click at [231, 221] on link "page 6" at bounding box center [233, 227] width 12 height 12
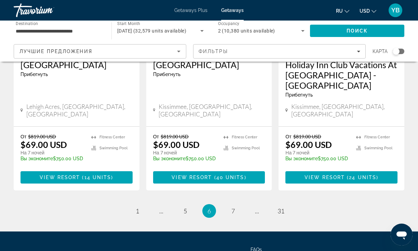
scroll to position [930, 0]
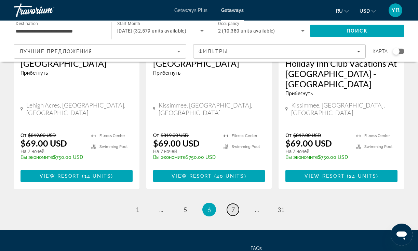
click at [233, 206] on span "7" at bounding box center [233, 210] width 3 height 8
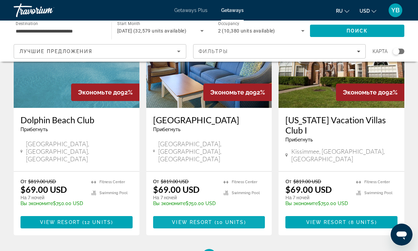
scroll to position [868, 0]
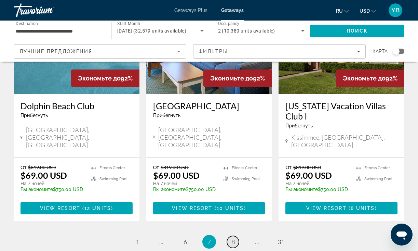
click at [233, 238] on span "8" at bounding box center [233, 242] width 3 height 8
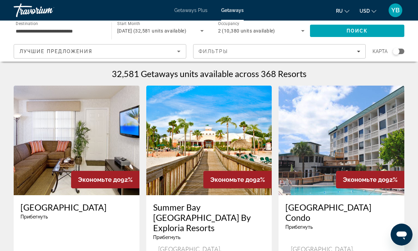
scroll to position [55, 0]
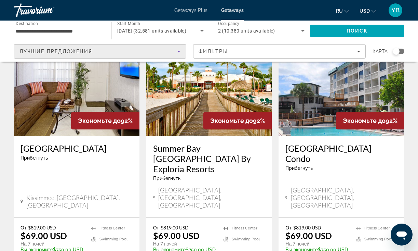
click at [177, 52] on icon "Sort by" at bounding box center [179, 51] width 8 height 8
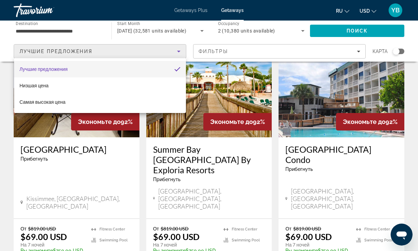
click at [177, 52] on div at bounding box center [209, 125] width 418 height 251
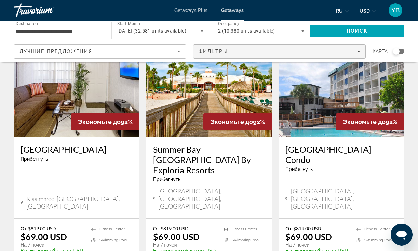
click at [208, 50] on span "Фильтры" at bounding box center [213, 51] width 29 height 5
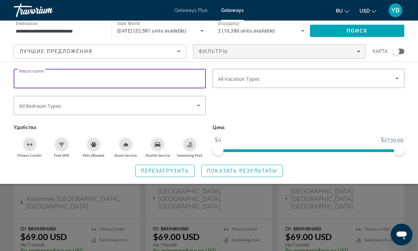
click at [59, 78] on input "Resort name" at bounding box center [109, 79] width 181 height 8
type input "**********"
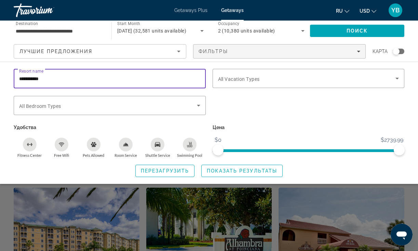
scroll to position [166, 0]
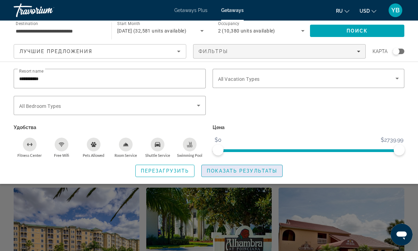
click at [256, 173] on span "Показать результаты" at bounding box center [242, 170] width 70 height 5
